Goal: Information Seeking & Learning: Understand process/instructions

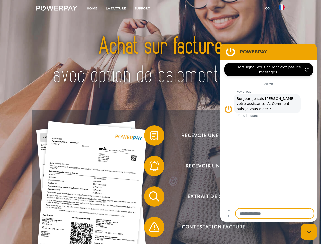
click at [57, 9] on img at bounding box center [56, 8] width 41 height 5
click at [281, 9] on img at bounding box center [281, 7] width 6 height 6
click at [267, 8] on link "CG" at bounding box center [266, 8] width 13 height 9
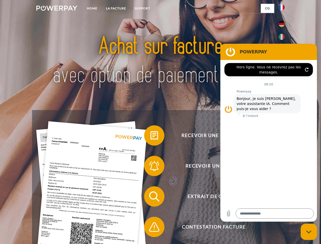
click at [150, 136] on span at bounding box center [146, 135] width 25 height 25
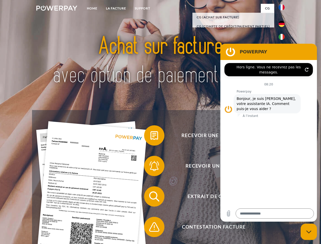
click at [150, 167] on div "Recevoir une facture ? Recevoir un rappel? Extrait de compte retour" at bounding box center [160, 211] width 256 height 203
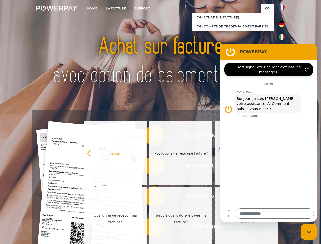
click at [150, 197] on link "Jusqu'à quand dois-je payer ma facture?" at bounding box center [180, 218] width 63 height 63
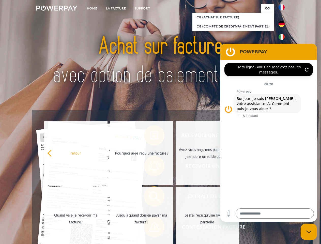
click at [150, 228] on span at bounding box center [146, 226] width 25 height 25
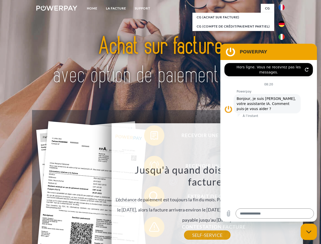
click at [308, 231] on icon "Fermer la fenêtre de messagerie" at bounding box center [308, 231] width 5 height 3
type textarea "*"
